Goal: Navigation & Orientation: Find specific page/section

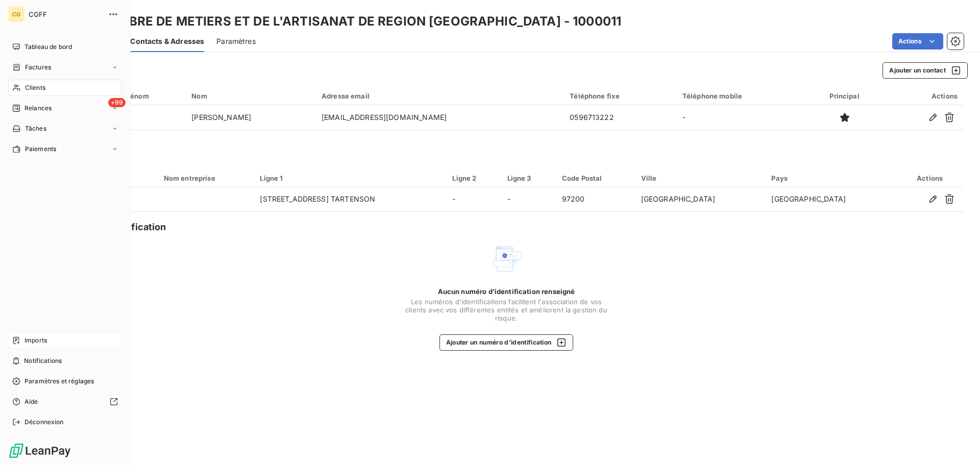
click at [32, 339] on span "Imports" at bounding box center [35, 340] width 22 height 9
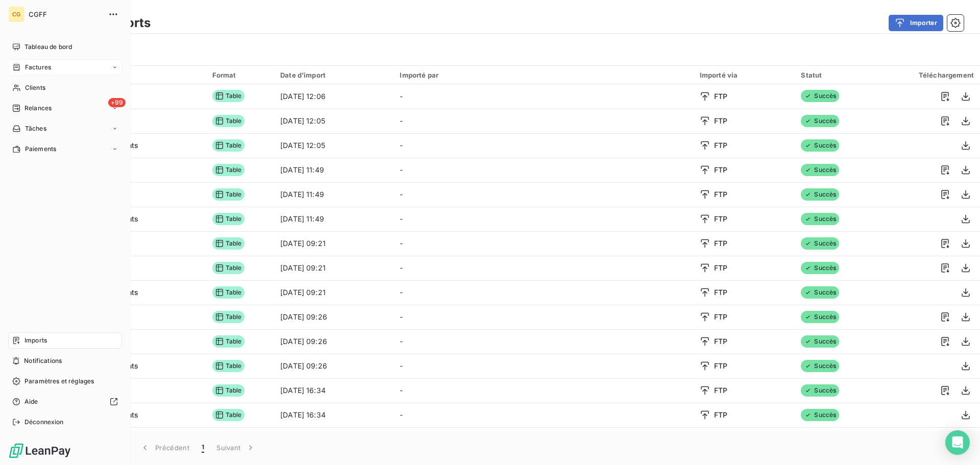
click at [35, 70] on span "Factures" at bounding box center [38, 67] width 26 height 9
click at [55, 152] on div "Clients" at bounding box center [65, 149] width 114 height 16
click at [40, 86] on span "Clients" at bounding box center [35, 87] width 20 height 9
click at [38, 89] on span "Clients" at bounding box center [35, 87] width 20 height 9
click at [36, 89] on span "Clients" at bounding box center [35, 87] width 20 height 9
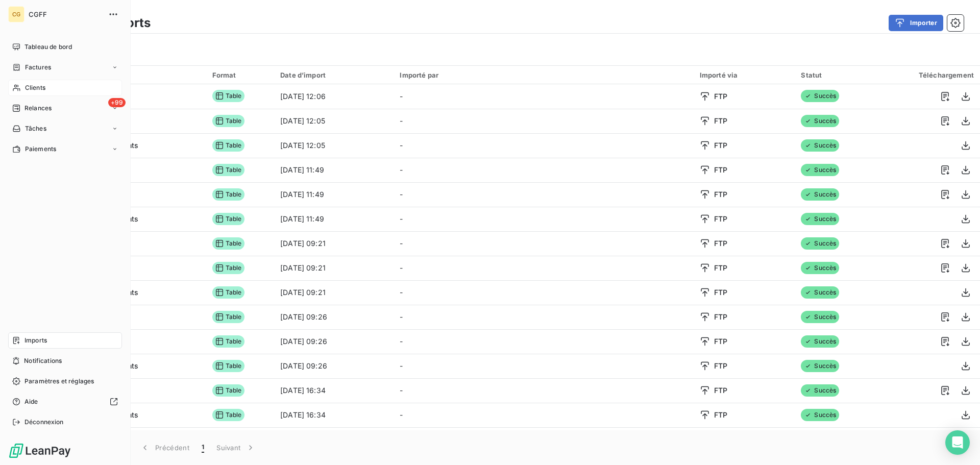
click at [36, 89] on span "Clients" at bounding box center [35, 87] width 20 height 9
click at [39, 88] on span "Clients" at bounding box center [35, 87] width 20 height 9
click at [37, 87] on span "Clients" at bounding box center [35, 87] width 20 height 9
click at [33, 45] on span "Tableau de bord" at bounding box center [47, 46] width 47 height 9
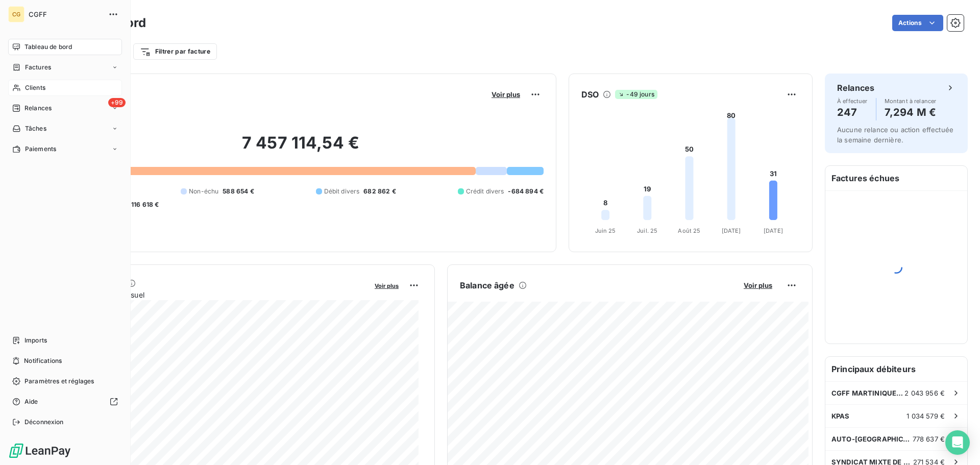
click at [47, 90] on div "Clients" at bounding box center [65, 88] width 114 height 16
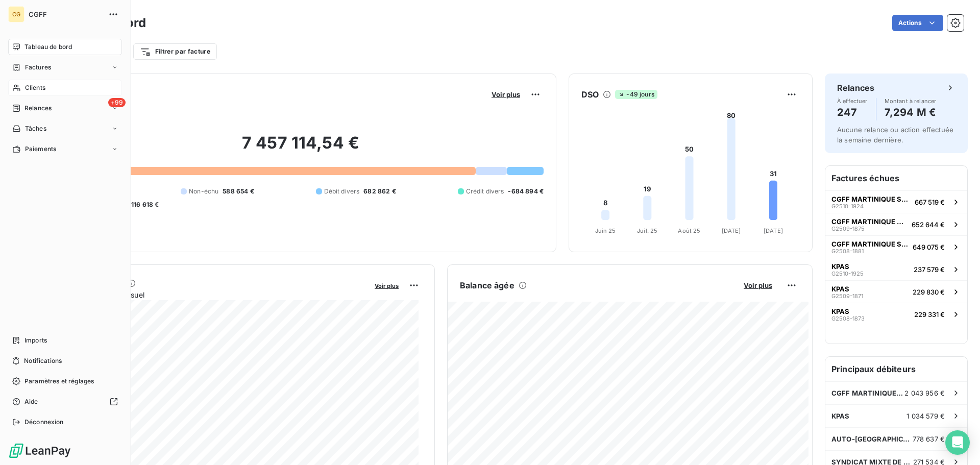
click at [38, 89] on span "Clients" at bounding box center [35, 87] width 20 height 9
click at [37, 89] on span "Clients" at bounding box center [35, 87] width 20 height 9
click at [43, 48] on span "Tableau de bord" at bounding box center [47, 46] width 47 height 9
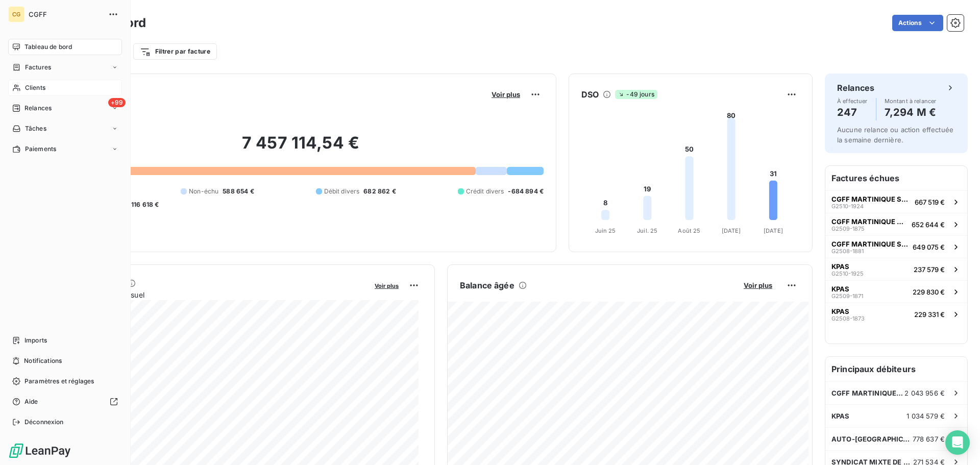
click at [38, 88] on span "Clients" at bounding box center [35, 87] width 20 height 9
click at [39, 69] on span "Factures" at bounding box center [38, 67] width 26 height 9
click at [61, 150] on div "Clients" at bounding box center [65, 149] width 114 height 16
click at [80, 92] on div "Clients" at bounding box center [65, 88] width 114 height 16
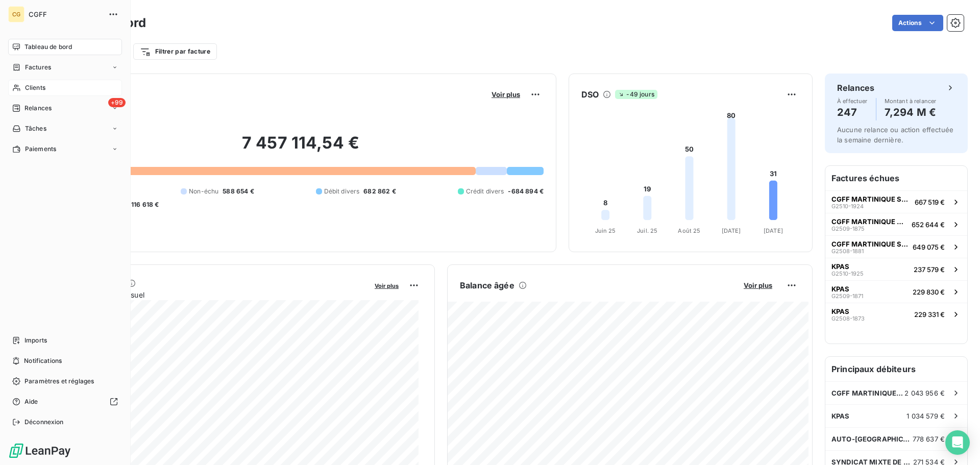
click at [63, 92] on div "Clients" at bounding box center [65, 88] width 114 height 16
click at [37, 111] on span "Relances" at bounding box center [37, 108] width 27 height 9
click at [43, 68] on span "Factures" at bounding box center [38, 67] width 26 height 9
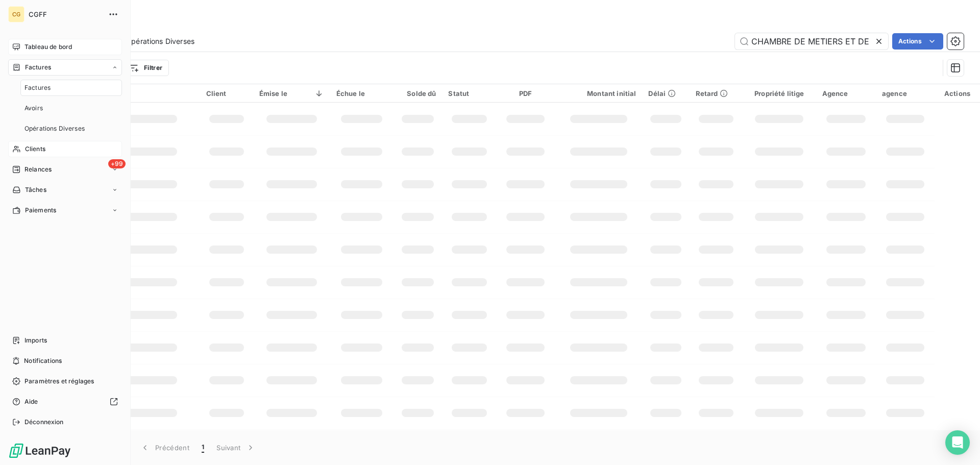
click at [32, 148] on span "Clients" at bounding box center [35, 148] width 20 height 9
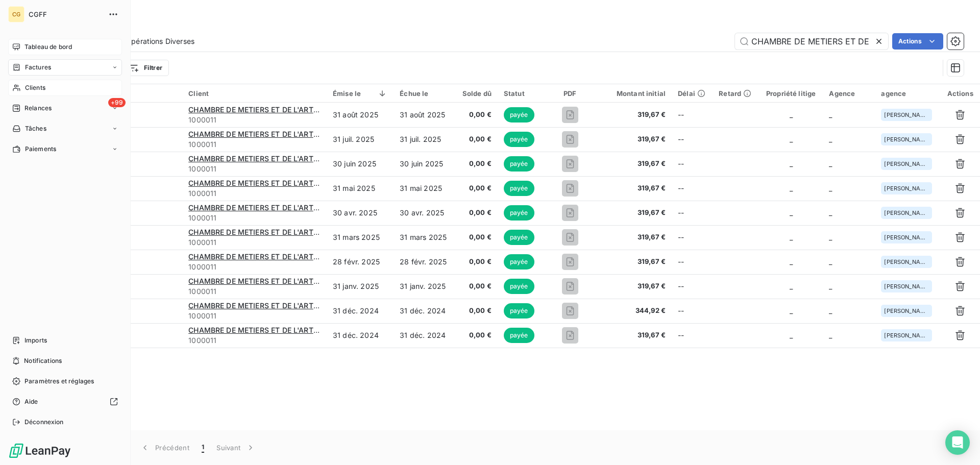
click at [32, 88] on span "Clients" at bounding box center [35, 87] width 20 height 9
